Goal: Task Accomplishment & Management: Manage account settings

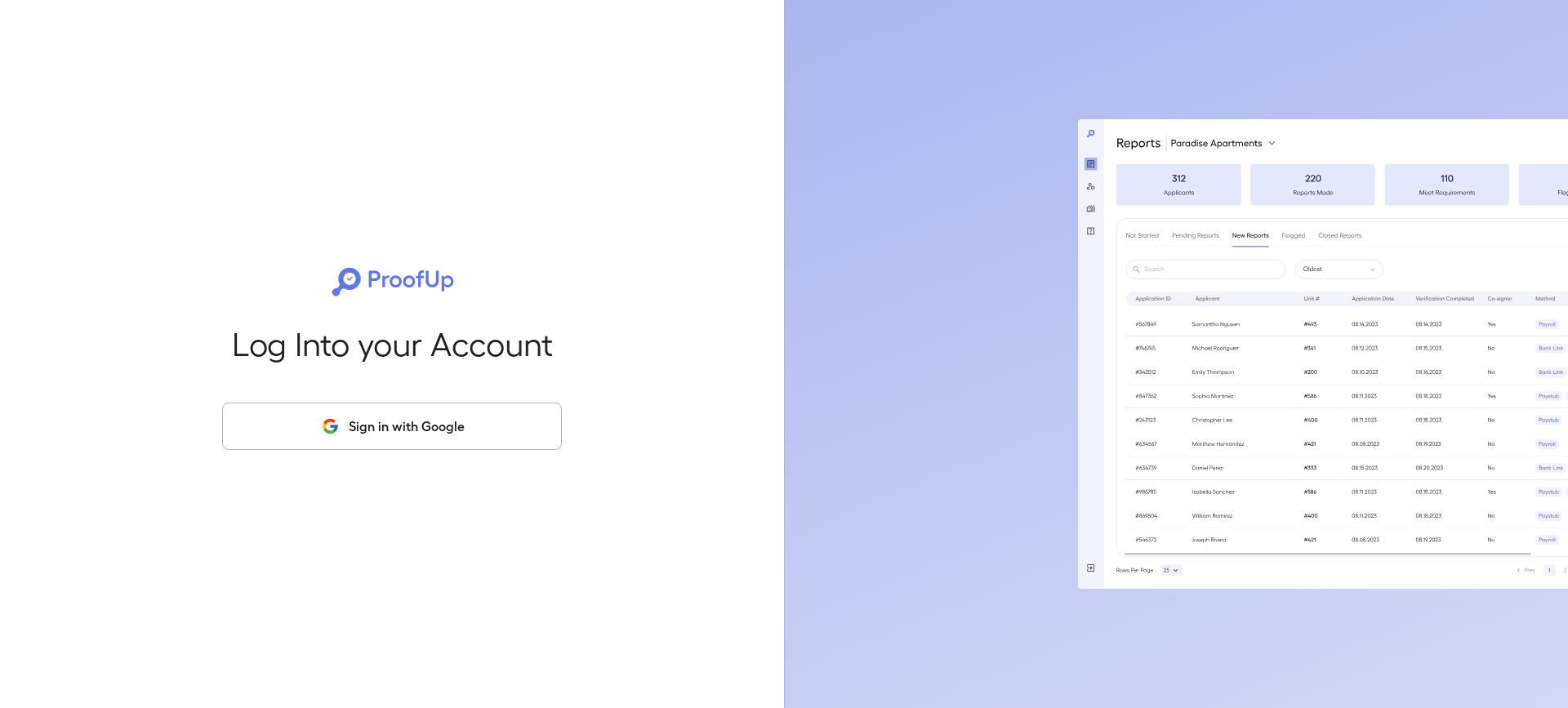
click at [389, 420] on button "Sign in with Google" at bounding box center [392, 426] width 340 height 48
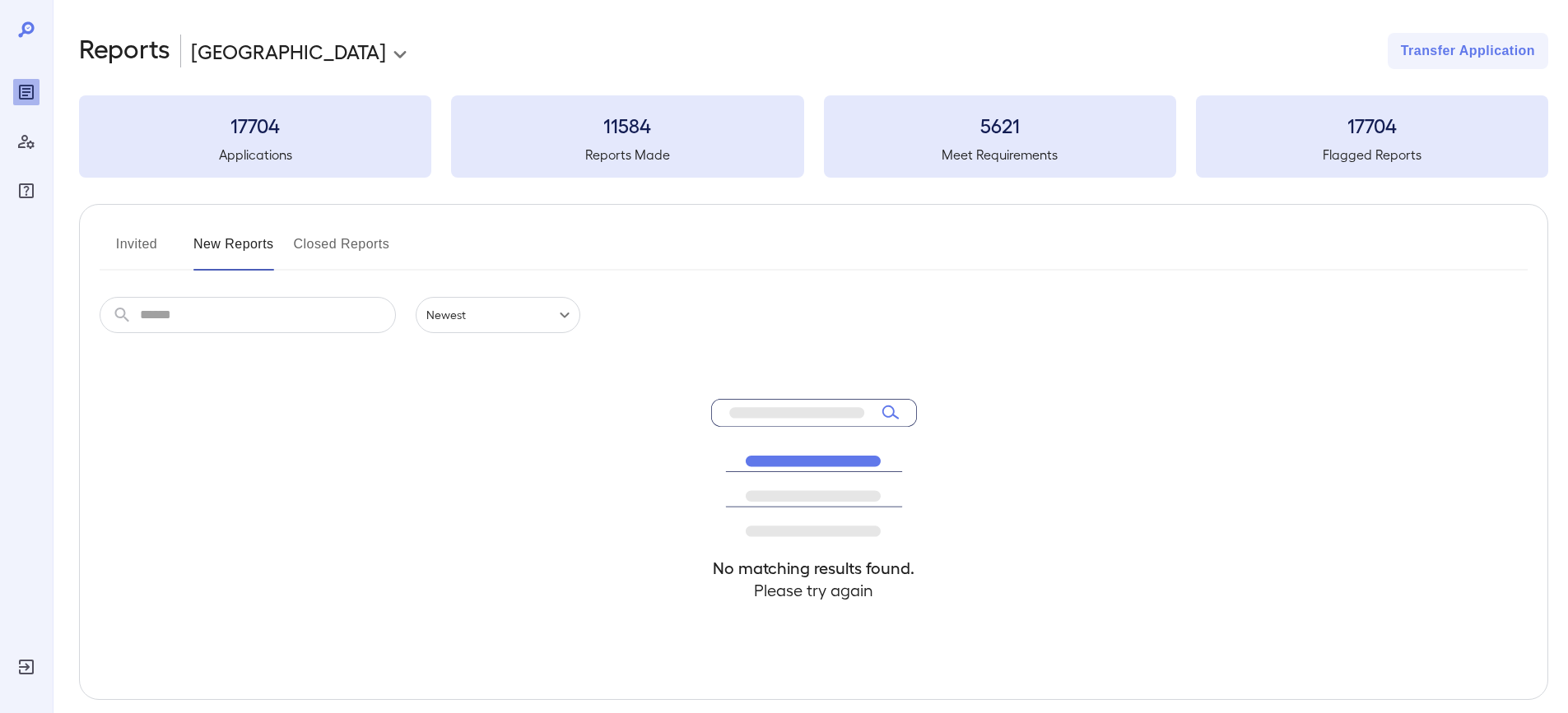
click at [148, 239] on button "Invited" at bounding box center [136, 251] width 74 height 40
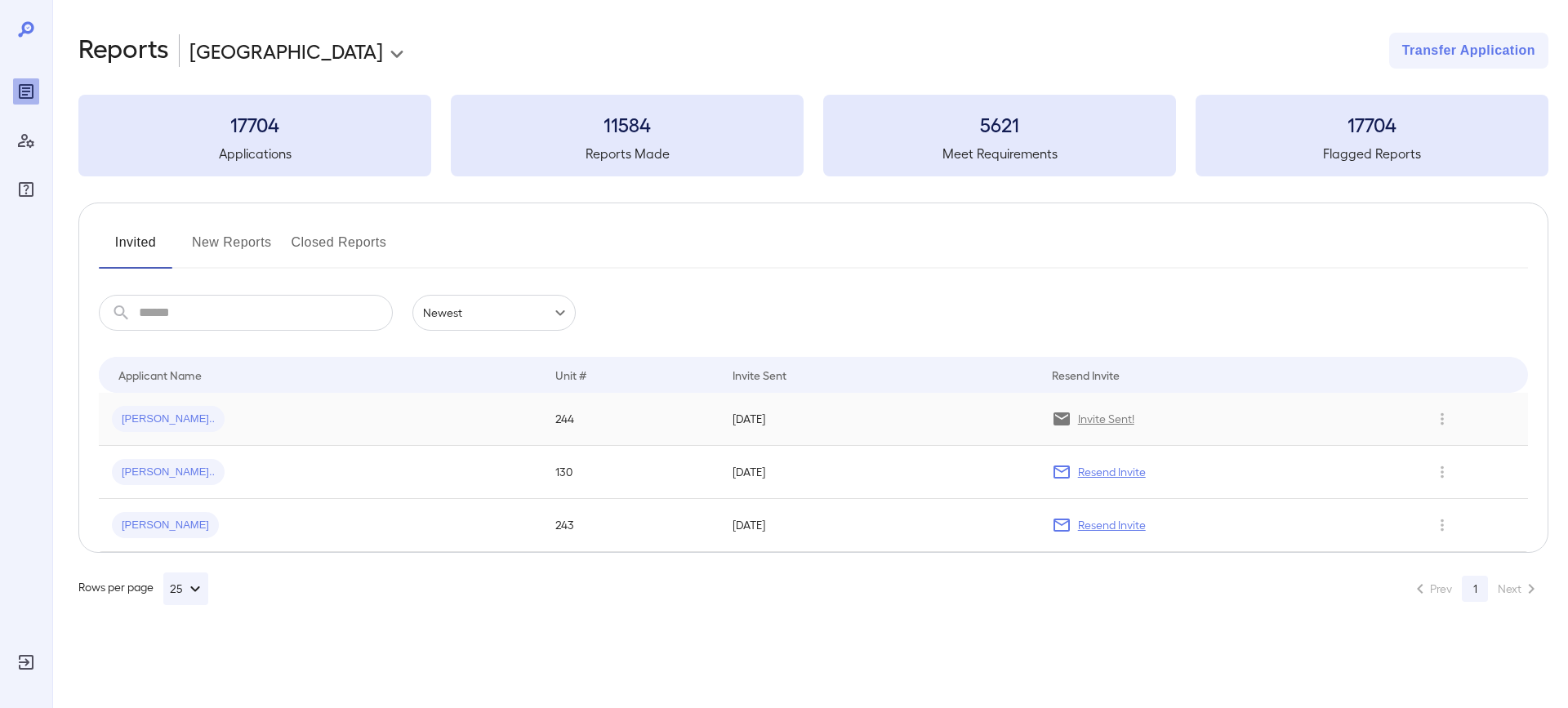
click at [318, 409] on div "[PERSON_NAME].." at bounding box center [320, 419] width 417 height 26
click at [1104, 417] on p "Invite Sent!" at bounding box center [1106, 418] width 56 height 16
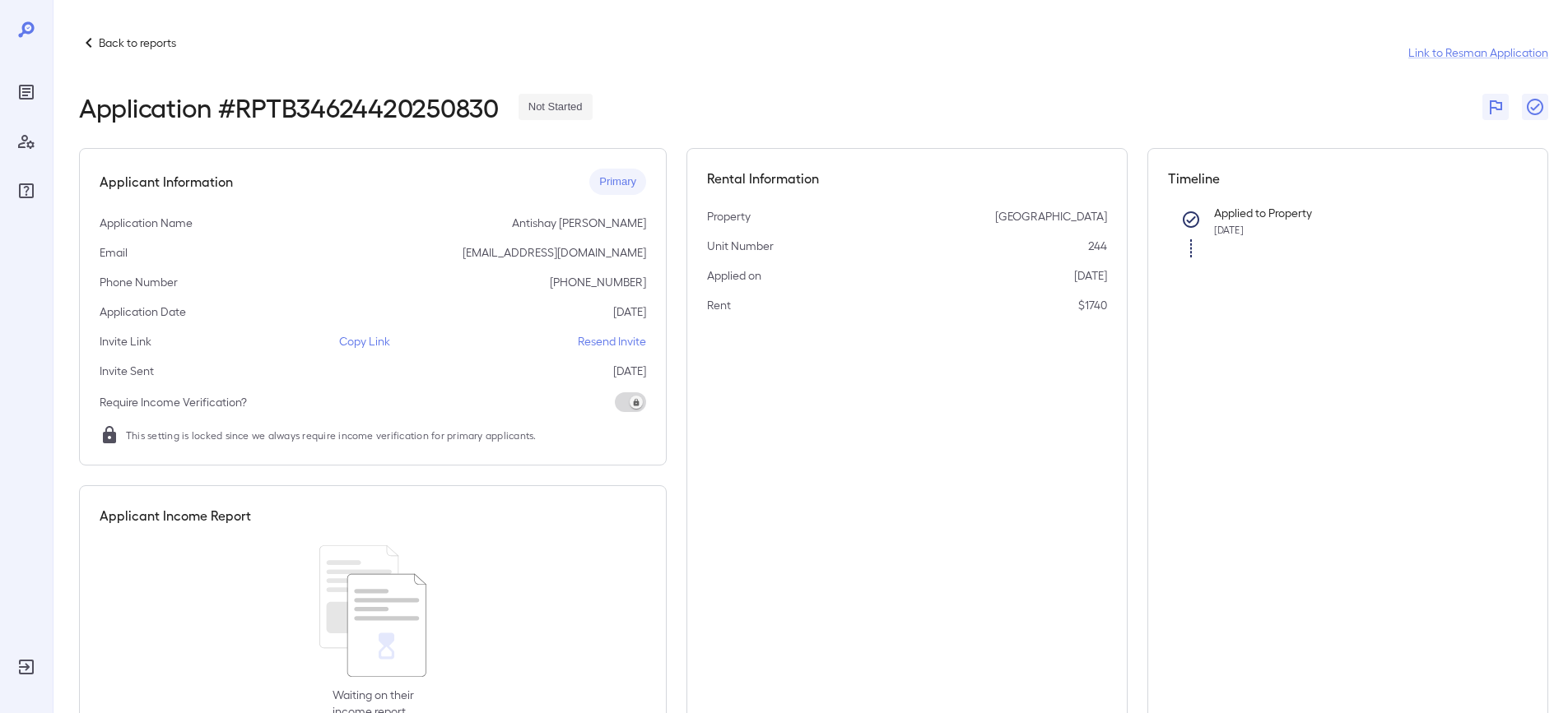
click at [614, 343] on p "Resend Invite" at bounding box center [612, 341] width 69 height 16
click at [11, 164] on div at bounding box center [26, 356] width 53 height 713
click at [22, 87] on icon "Reports" at bounding box center [25, 91] width 20 height 20
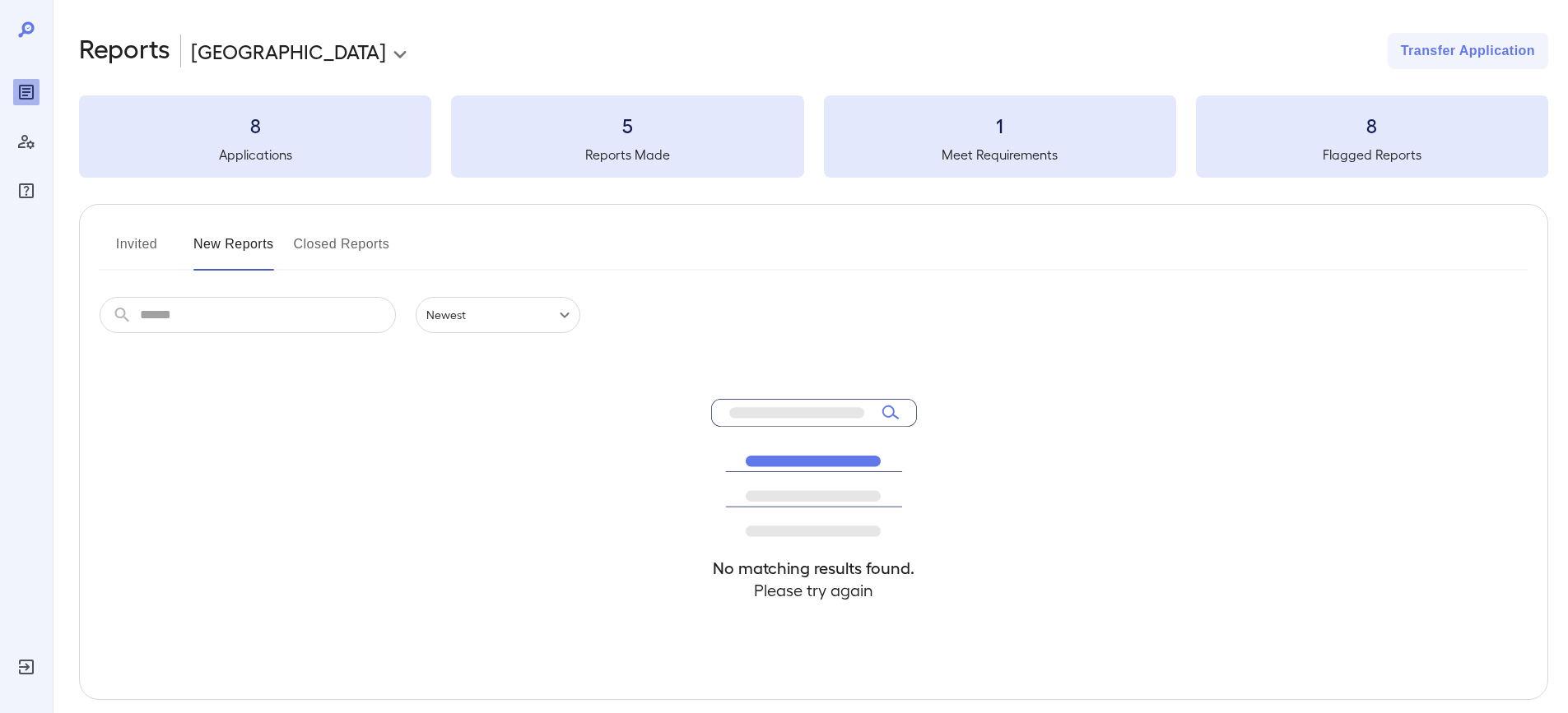
click at [158, 230] on div "Invited New Reports Closed Reports ​ ​ Newest ****** No matching results found.…" at bounding box center [813, 452] width 1469 height 496
drag, startPoint x: 239, startPoint y: 246, endPoint x: 288, endPoint y: 239, distance: 49.5
click at [279, 240] on div "Invited New Reports Closed Reports" at bounding box center [813, 251] width 1428 height 40
click at [338, 239] on button "Closed Reports" at bounding box center [342, 251] width 96 height 40
drag, startPoint x: 233, startPoint y: 241, endPoint x: 244, endPoint y: 232, distance: 14.2
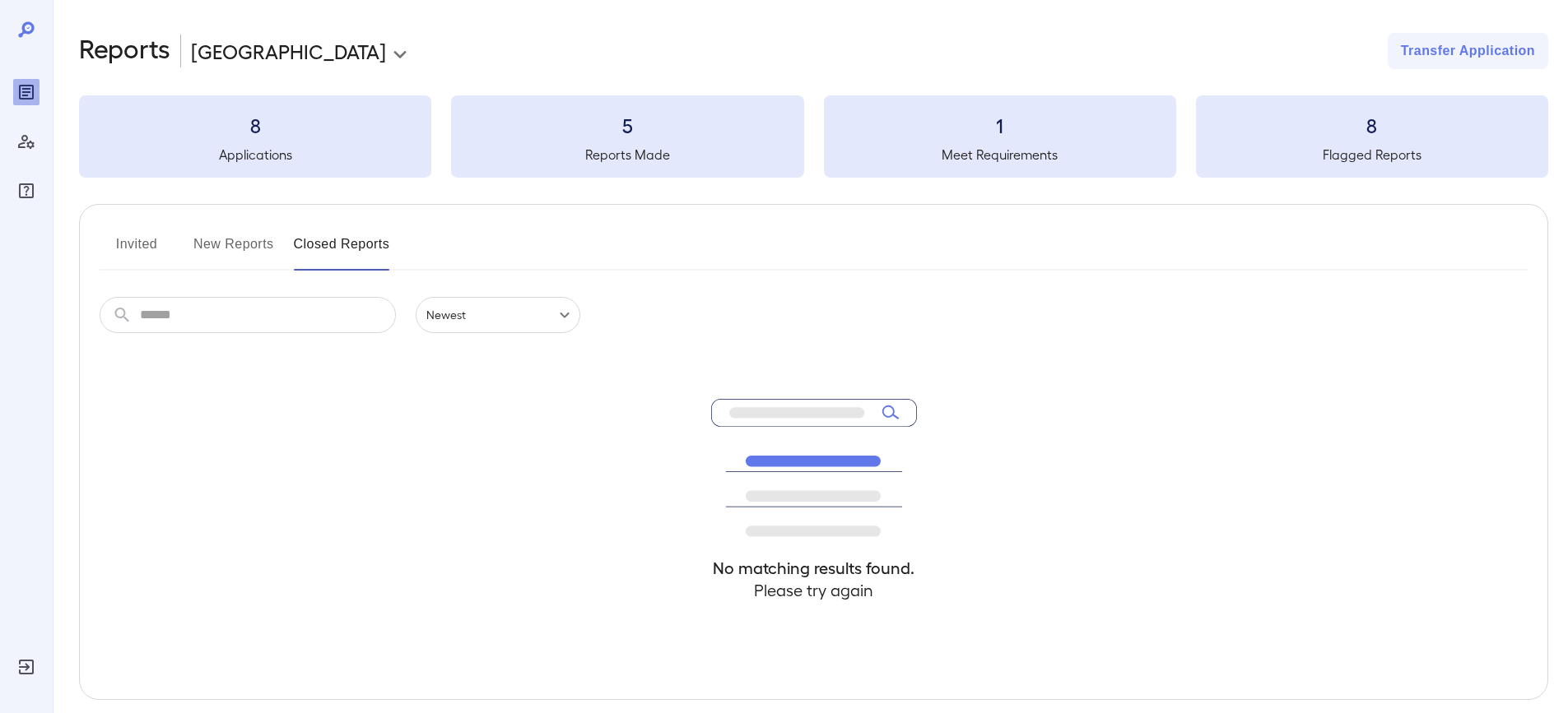
click at [234, 241] on button "New Reports" at bounding box center [233, 251] width 81 height 40
click at [280, 161] on h5 "Applications" at bounding box center [255, 154] width 352 height 20
click at [257, 121] on h3 "8" at bounding box center [255, 125] width 352 height 26
click at [135, 248] on button "Invited" at bounding box center [136, 251] width 74 height 40
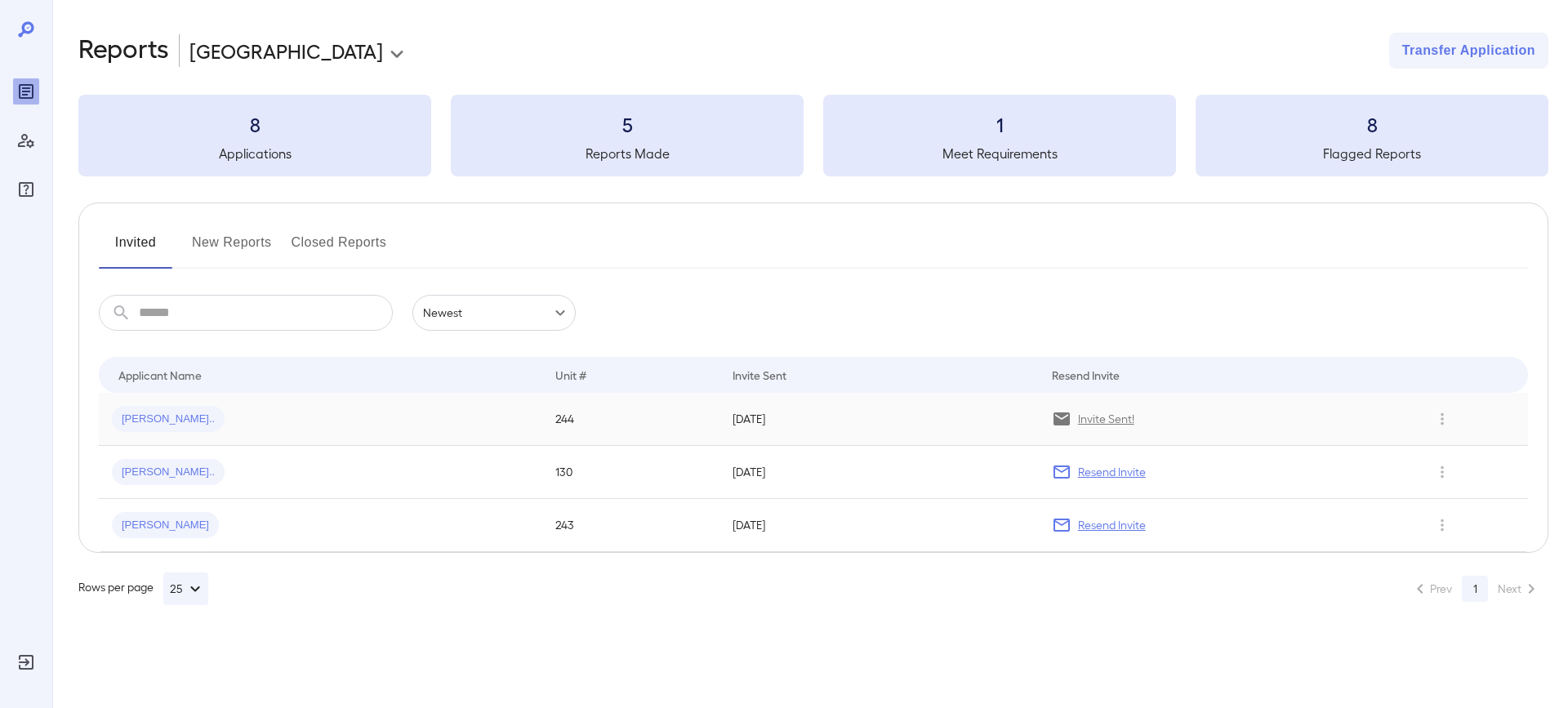
click at [153, 413] on span "[PERSON_NAME].." at bounding box center [168, 419] width 113 height 16
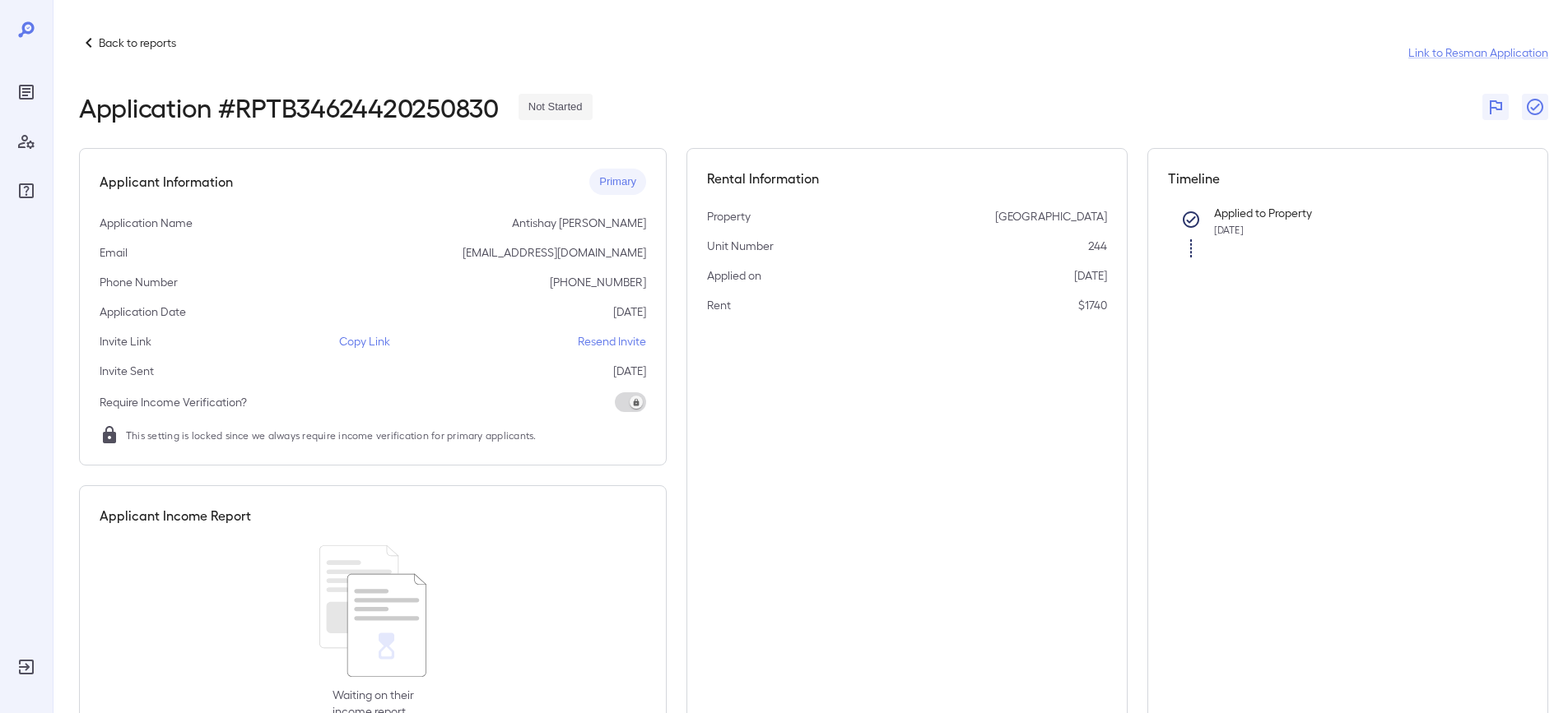
click at [107, 49] on p "Back to reports" at bounding box center [137, 42] width 77 height 16
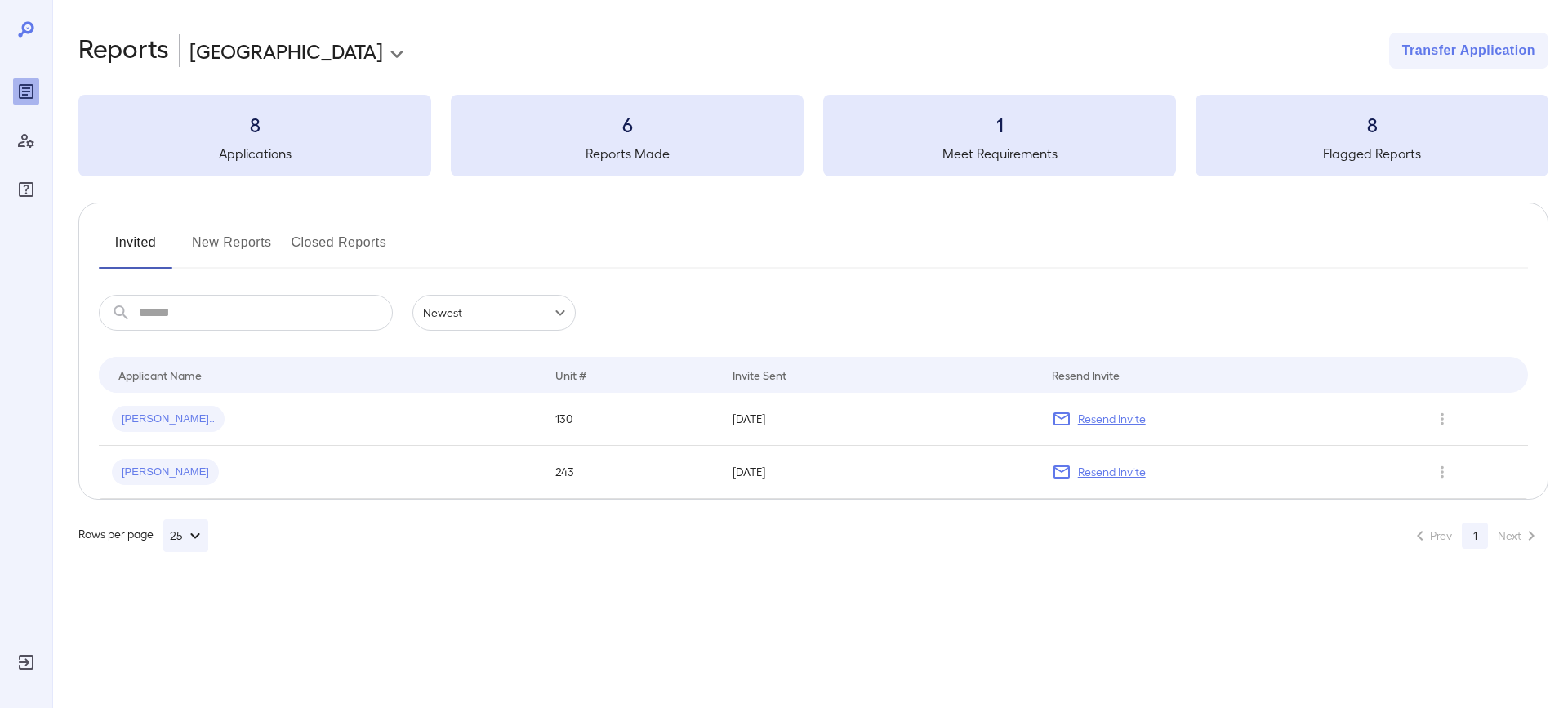
click at [255, 240] on button "New Reports" at bounding box center [232, 249] width 80 height 39
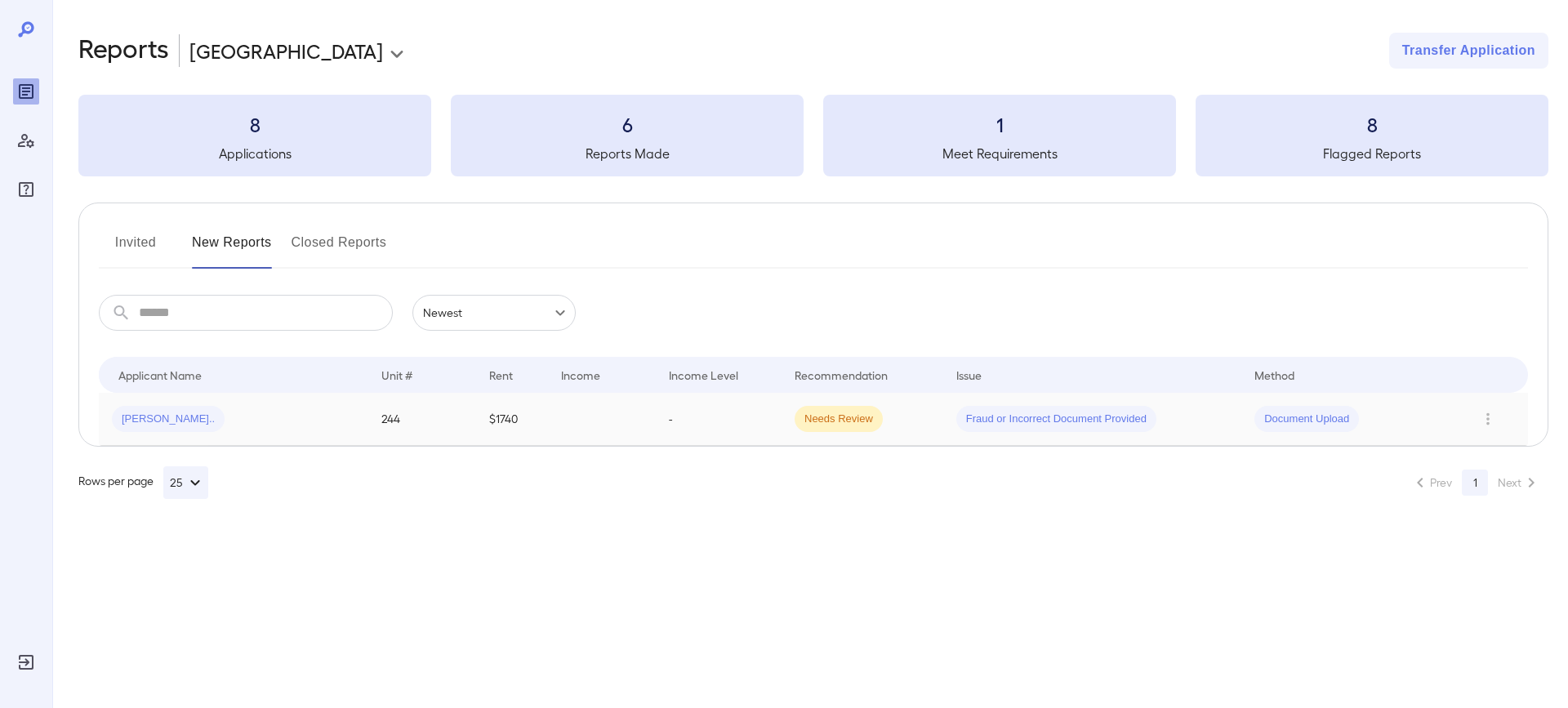
click at [831, 418] on span "Needs Review" at bounding box center [839, 419] width 88 height 16
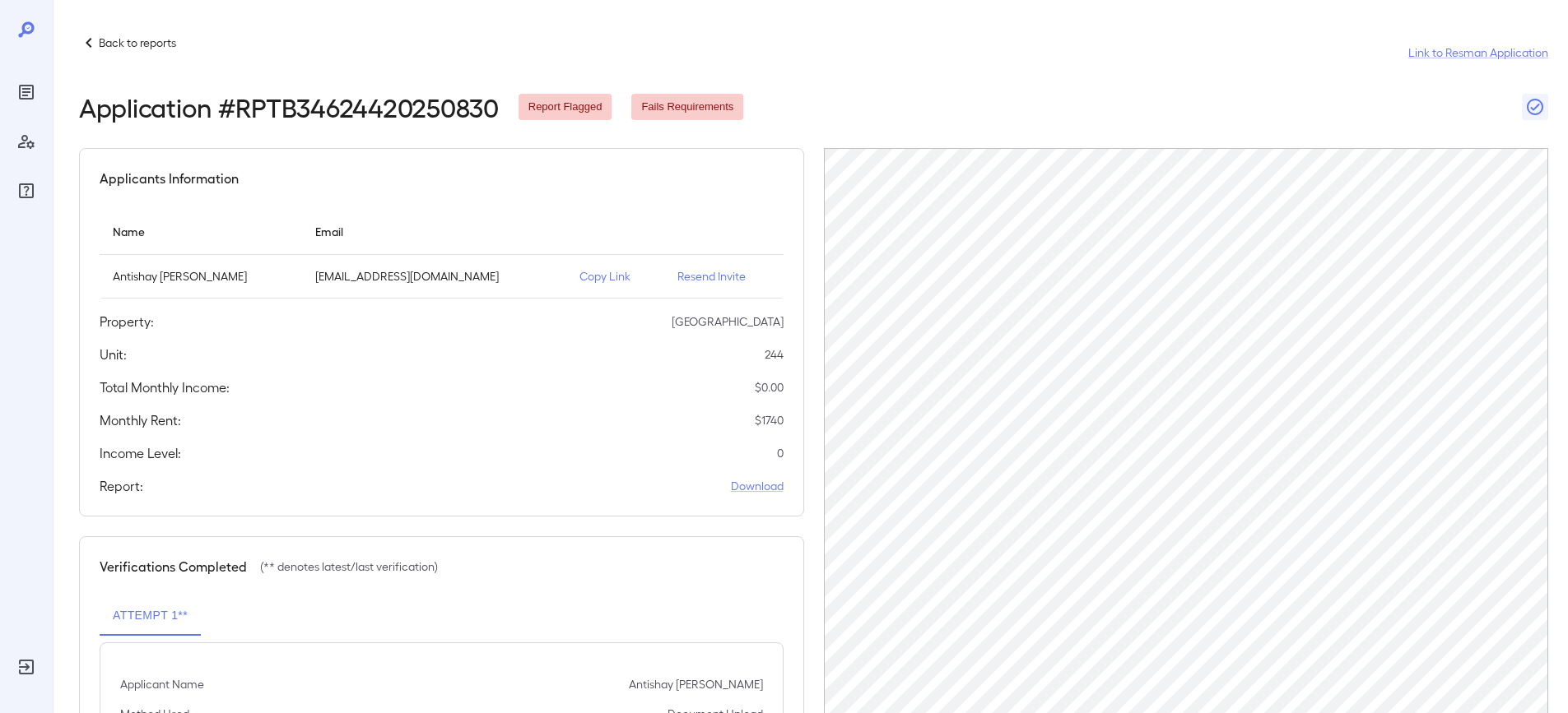
click at [711, 488] on div "Report: Download" at bounding box center [441, 485] width 684 height 20
click at [749, 489] on link "Download" at bounding box center [757, 485] width 53 height 16
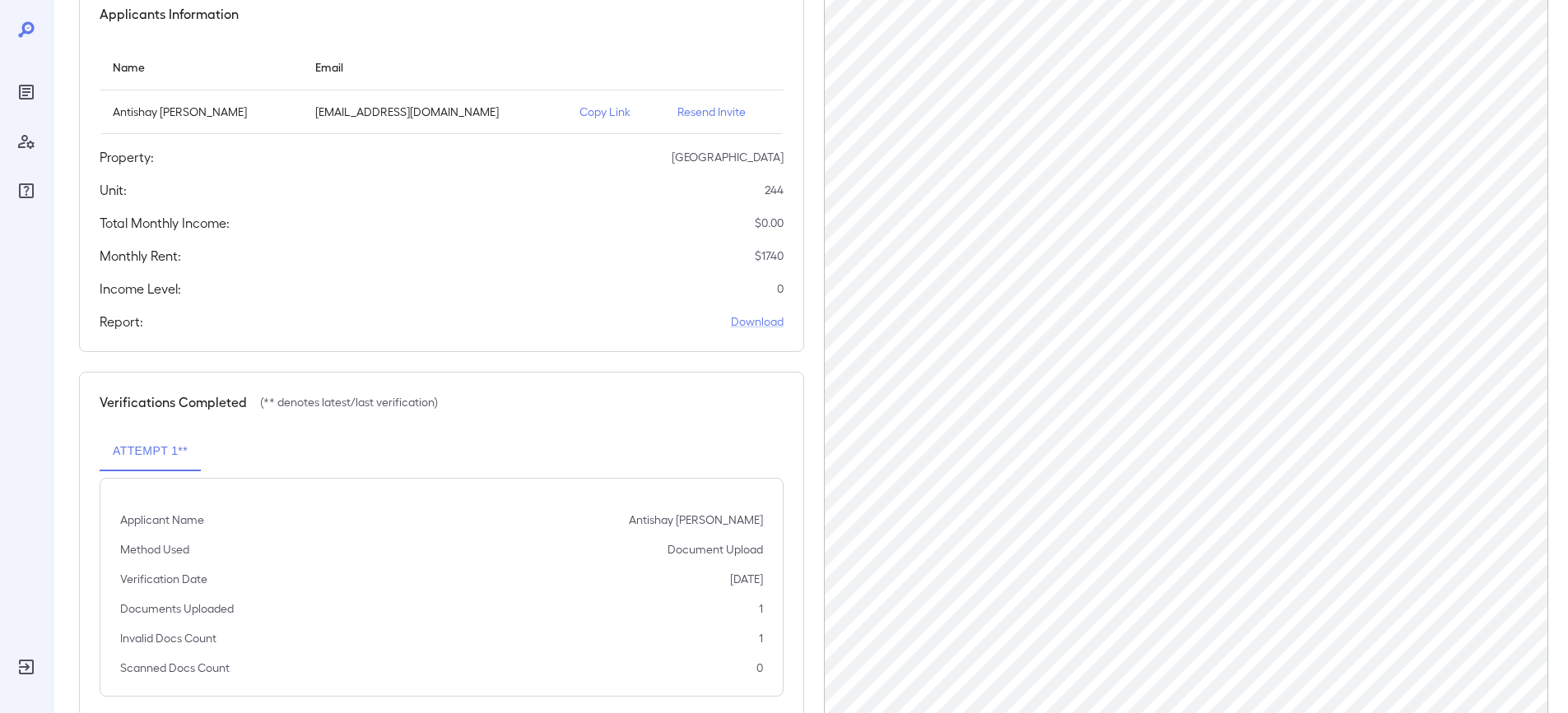
scroll to position [201, 0]
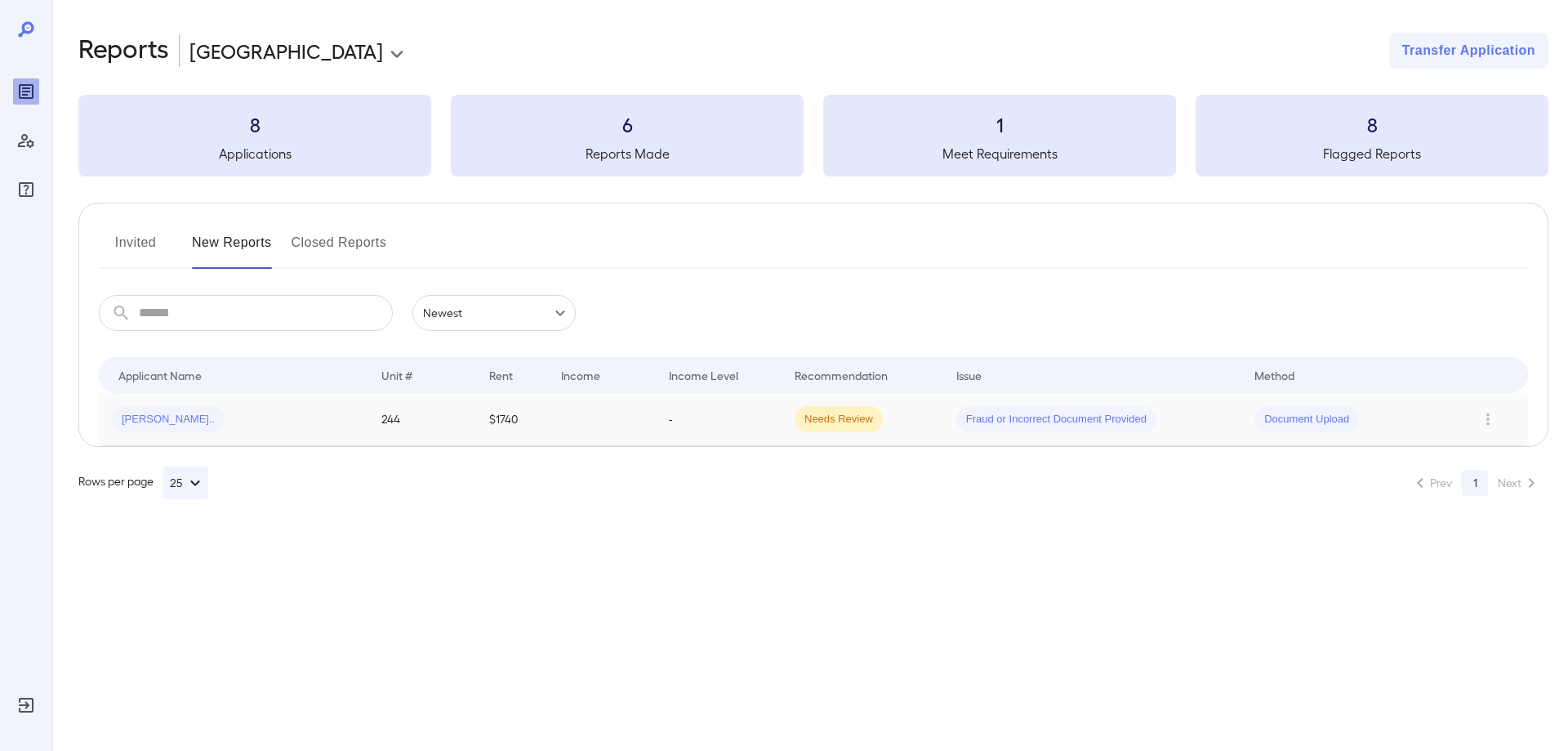
click at [1278, 423] on span "Document Upload" at bounding box center [1307, 419] width 105 height 16
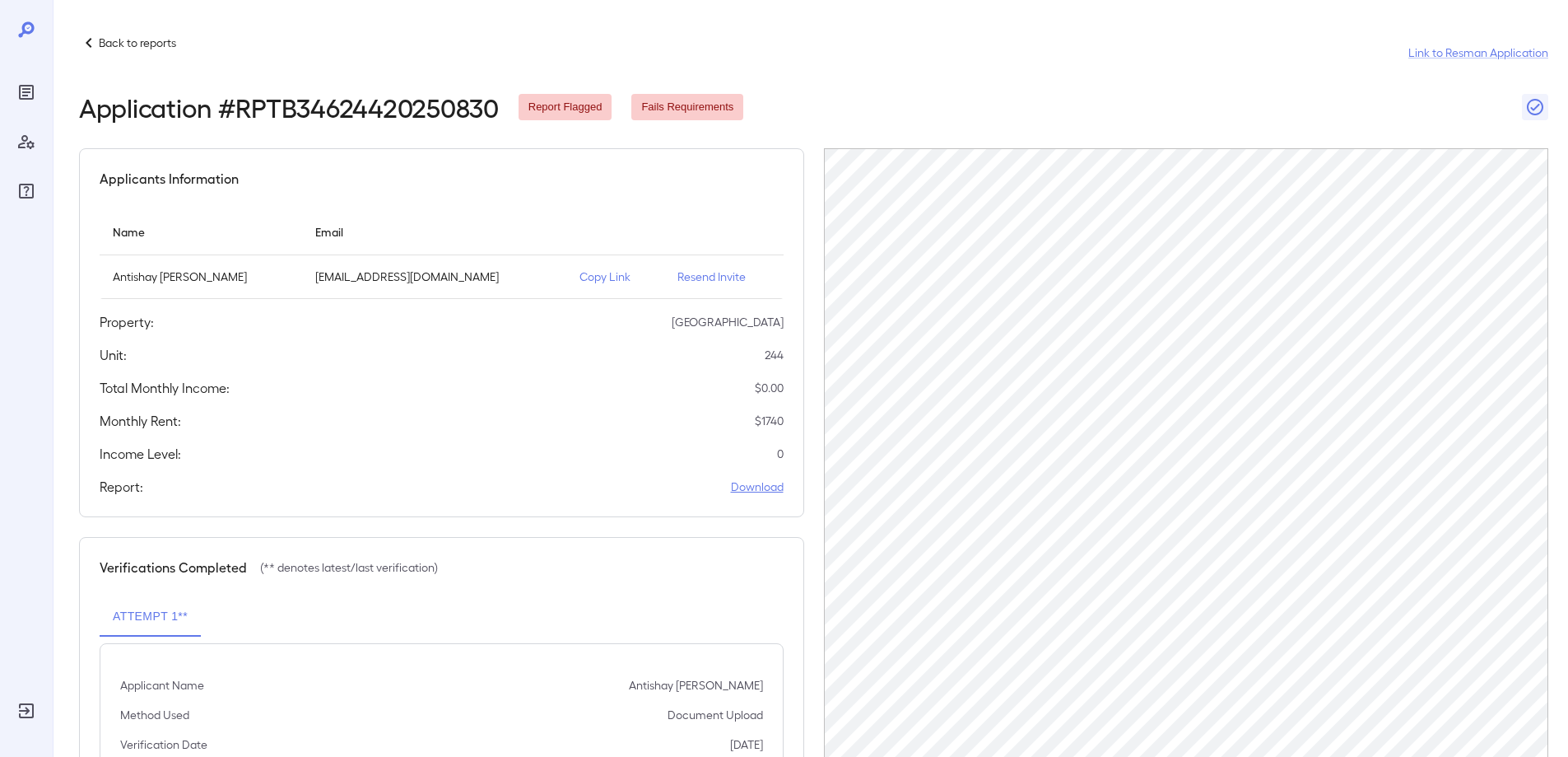
click at [735, 489] on link "Download" at bounding box center [757, 486] width 53 height 16
